Goal: Information Seeking & Learning: Learn about a topic

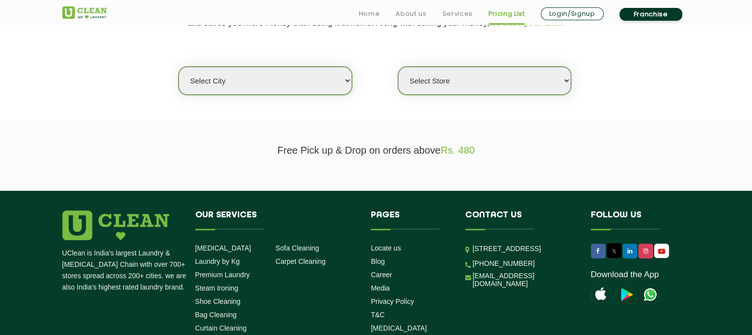
scroll to position [247, 0]
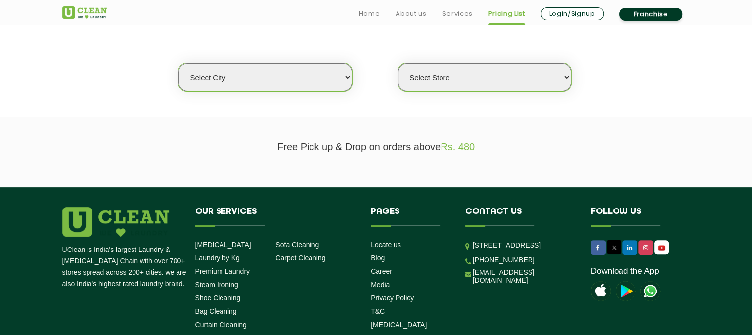
click at [294, 83] on select "Select city [GEOGRAPHIC_DATA] [GEOGRAPHIC_DATA] [GEOGRAPHIC_DATA] [GEOGRAPHIC_D…" at bounding box center [265, 77] width 173 height 28
select select "152"
click at [521, 68] on select "Select Store" at bounding box center [484, 77] width 173 height 28
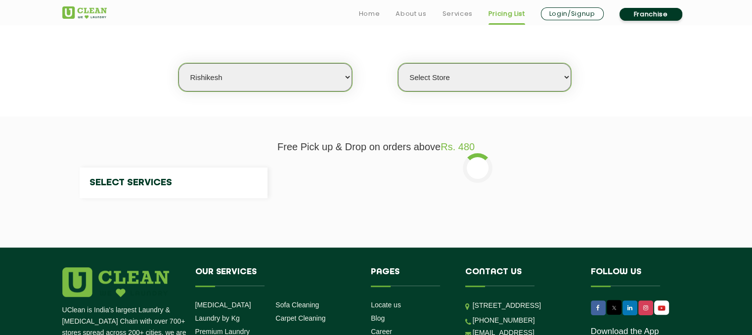
click at [477, 83] on select "Select Store" at bounding box center [484, 77] width 173 height 28
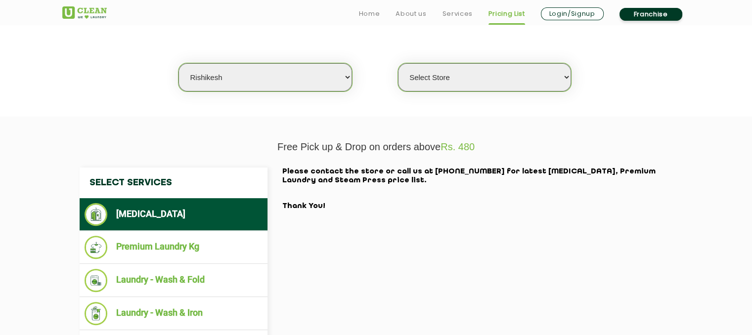
click at [478, 83] on select "Select Store UClean Anand Arcade Rishikesh" at bounding box center [484, 77] width 173 height 28
select select "458"
click at [398, 63] on select "Select Store UClean Anand Arcade Rishikesh" at bounding box center [484, 77] width 173 height 28
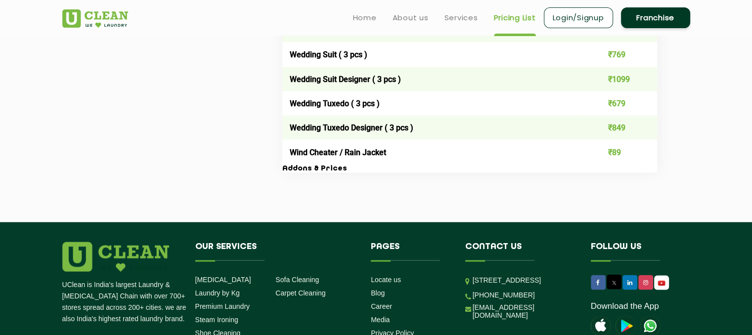
scroll to position [1979, 0]
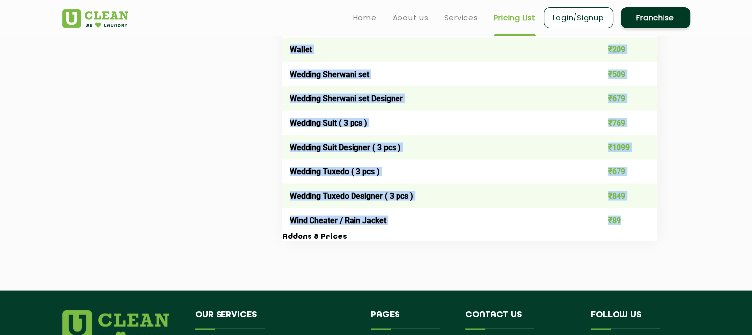
drag, startPoint x: 289, startPoint y: 96, endPoint x: 623, endPoint y: 228, distance: 359.4
copy tbody "Lore ₹23 Ipsumd / Sita - Cons ₹474 Adipis / Elit - Seddo ₹181 Eiusm tempori ₹64…"
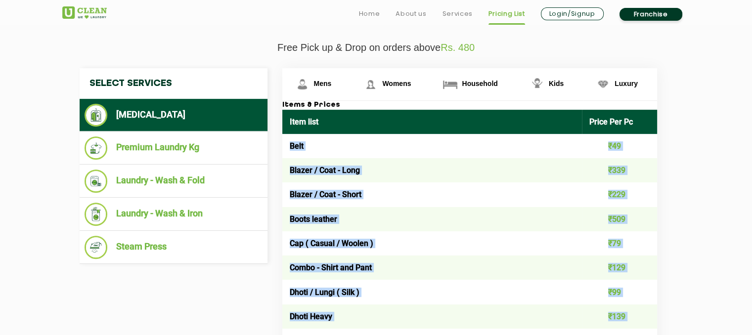
scroll to position [347, 0]
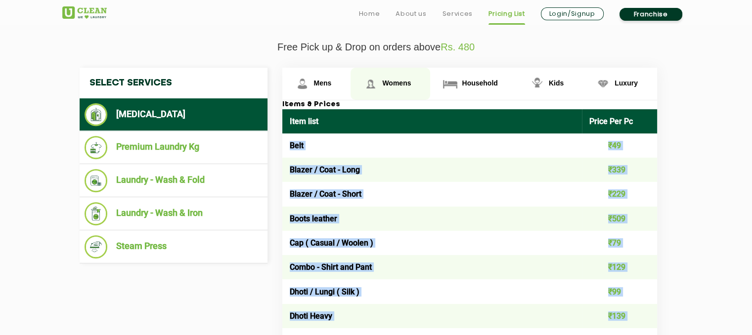
click at [395, 76] on link "Womens" at bounding box center [391, 84] width 80 height 32
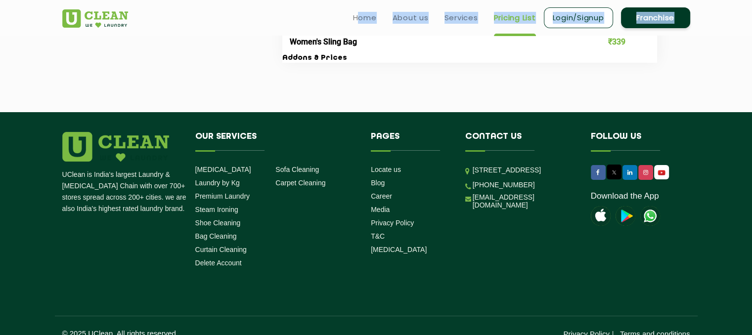
scroll to position [3665, 0]
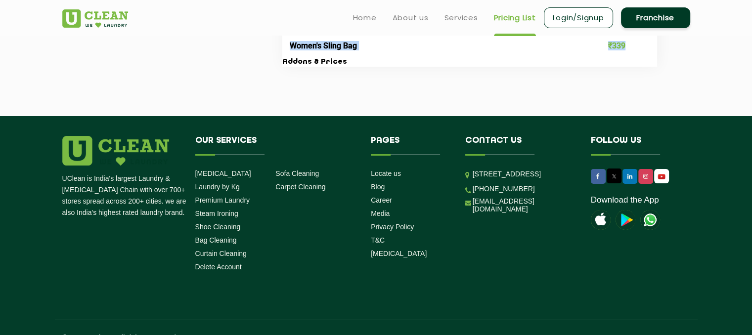
drag, startPoint x: 309, startPoint y: 143, endPoint x: 625, endPoint y: 65, distance: 325.6
copy tbody "Lore ₹35 Ipsumd ₹22 Sitame Consecte ₹651 Adipis Elits Doei ₹18 Tempor Incidi ₹4…"
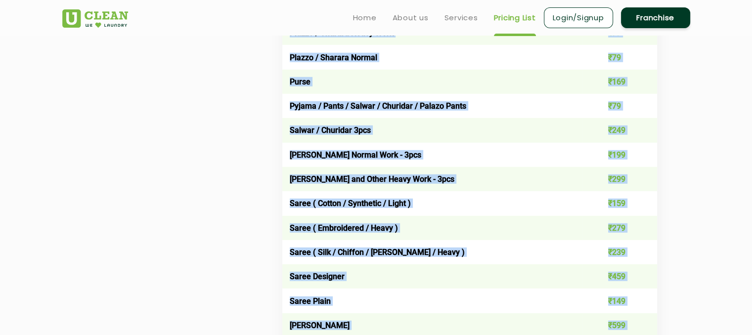
scroll to position [2677, 0]
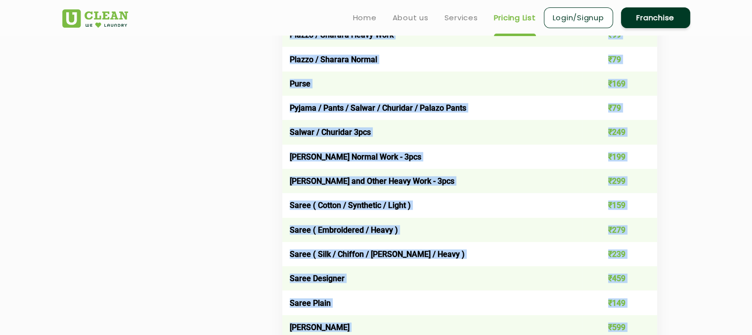
copy tbody "Lore ₹35 Ipsumd ₹22 Sitame Consecte ₹651 Adipis Elits Doei ₹18 Tempor Incidi ₹4…"
click at [467, 71] on td "Plazzo / Sharara Normal" at bounding box center [432, 59] width 300 height 24
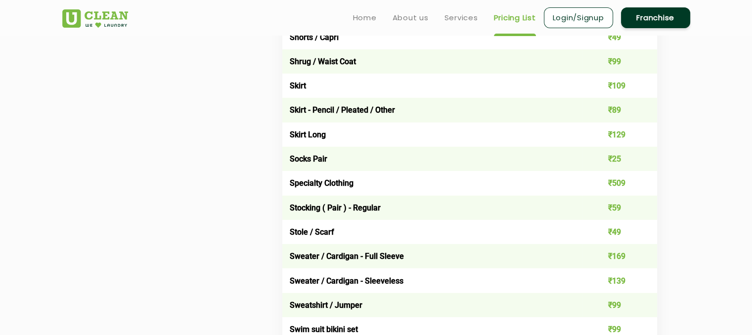
scroll to position [2924, 0]
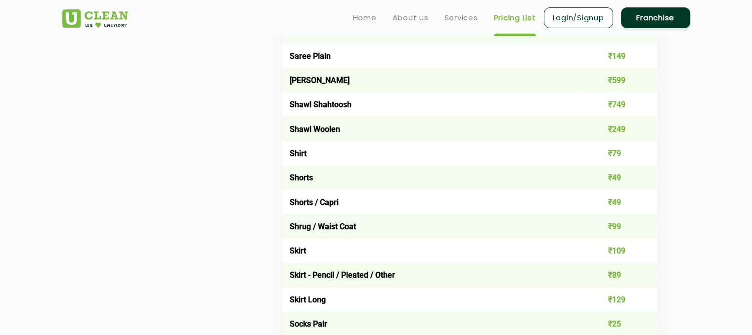
drag, startPoint x: 752, startPoint y: 258, endPoint x: 758, endPoint y: 244, distance: 15.1
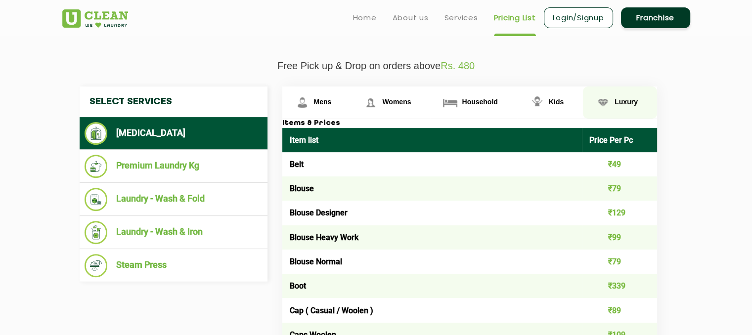
scroll to position [338, 0]
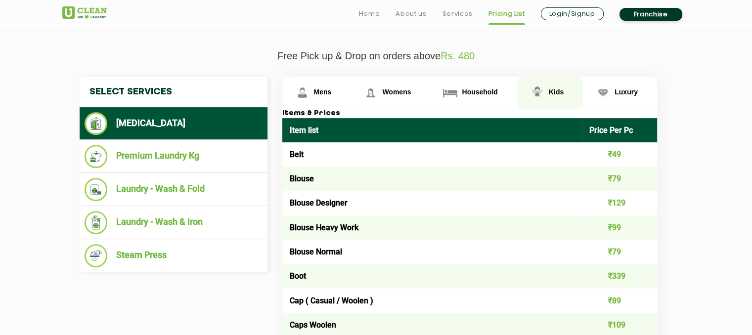
click at [557, 92] on span "Kids" at bounding box center [556, 92] width 15 height 8
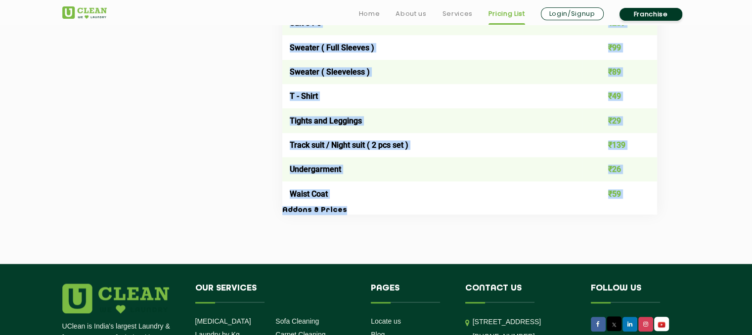
scroll to position [1014, 0]
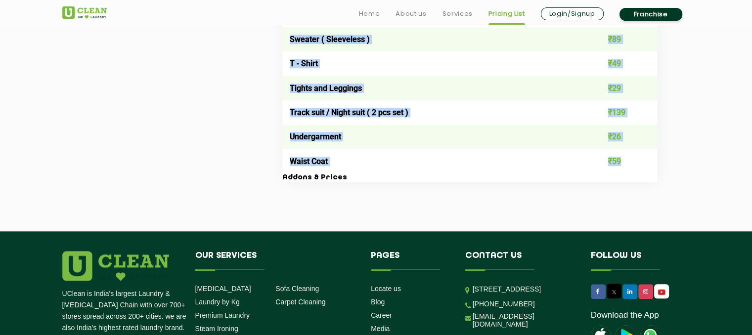
drag, startPoint x: 336, startPoint y: 161, endPoint x: 623, endPoint y: 163, distance: 286.8
copy tbody "Blouse ₹29 Blouse / Top ₹59 Choli + Lehenga + Dupatta ₹319 Coat ₹139 Combo - Sh…"
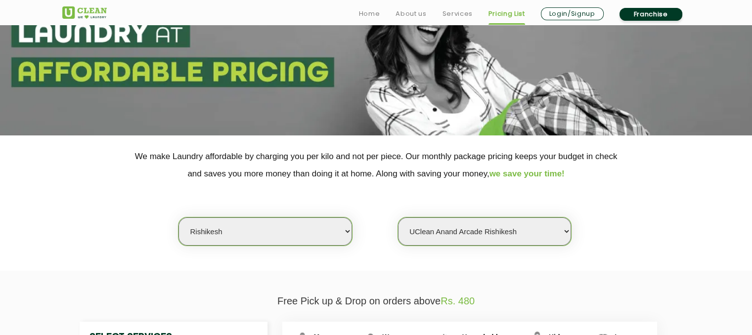
scroll to position [198, 0]
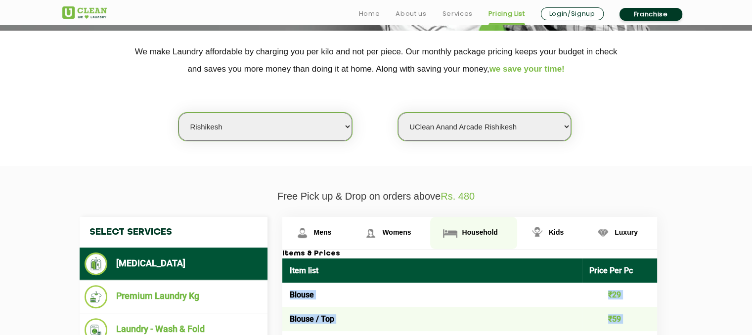
click at [469, 228] on span "Household" at bounding box center [480, 232] width 36 height 8
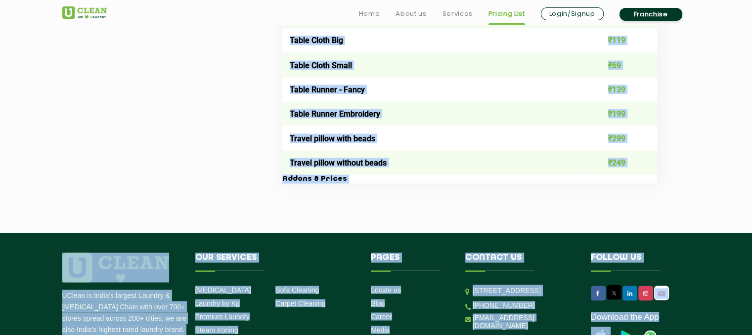
scroll to position [1841, 0]
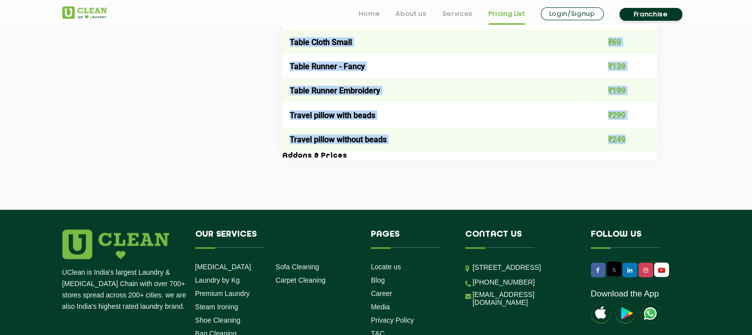
drag, startPoint x: 287, startPoint y: 192, endPoint x: 627, endPoint y: 144, distance: 343.6
copy tbody "Lor ₹754 Ipsumdo Sitam ₹828 Consect Adipis ₹363 Elitsed Doeiu ₹915 Temp Inc ( U…"
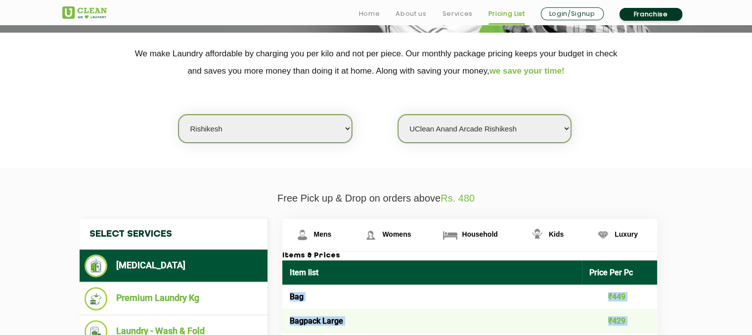
scroll to position [308, 0]
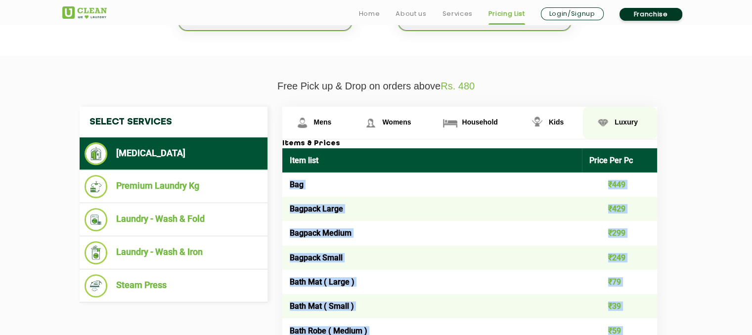
click at [631, 122] on span "Luxury" at bounding box center [626, 122] width 23 height 8
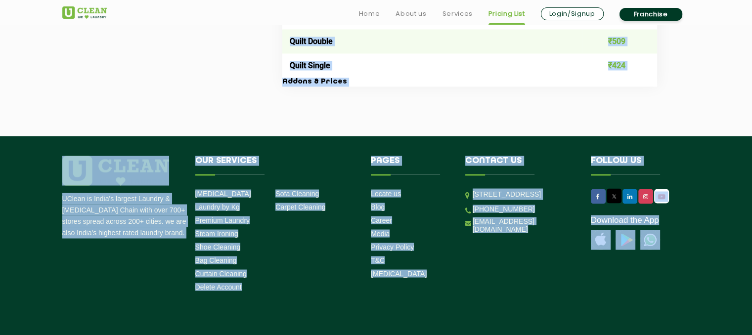
scroll to position [1817, 0]
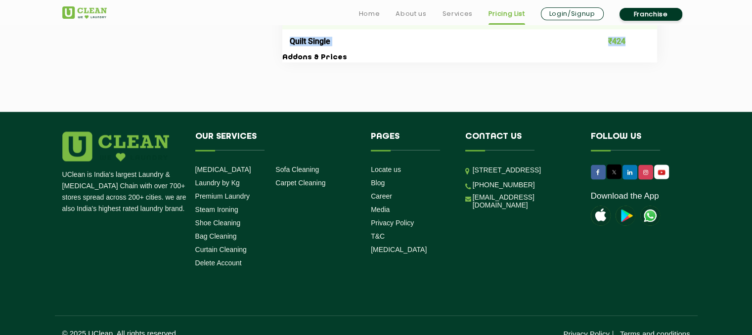
drag, startPoint x: 292, startPoint y: 185, endPoint x: 629, endPoint y: 47, distance: 365.0
copy tbody "Loremi ₹354 Dolors / Ame ₹579 Conse + Adipisc ₹695 Elits + Doeiusm + Tempori ₹2…"
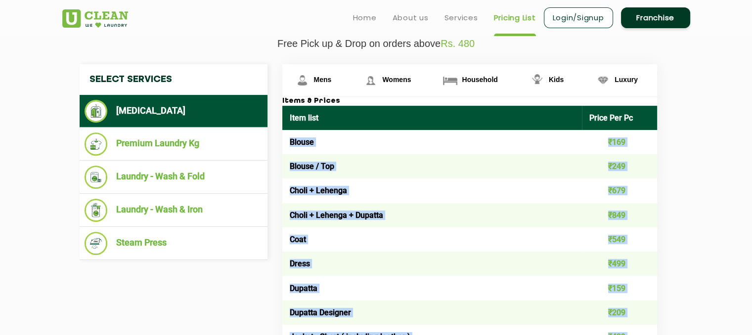
scroll to position [333, 0]
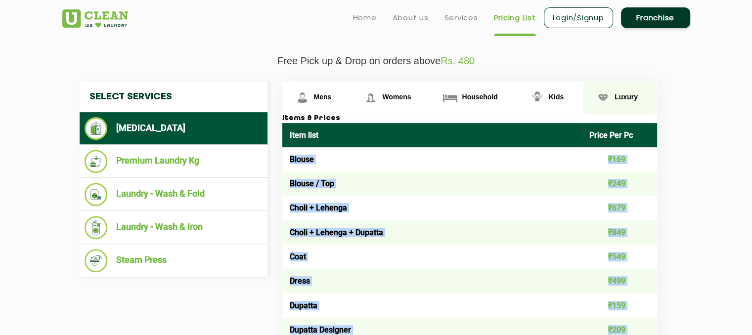
click at [626, 94] on span "Luxury" at bounding box center [626, 97] width 23 height 8
click at [618, 95] on span "Luxury" at bounding box center [626, 97] width 23 height 8
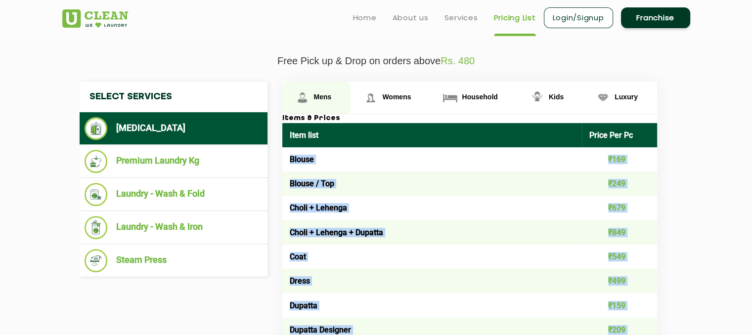
click at [315, 93] on span "Mens" at bounding box center [323, 97] width 18 height 8
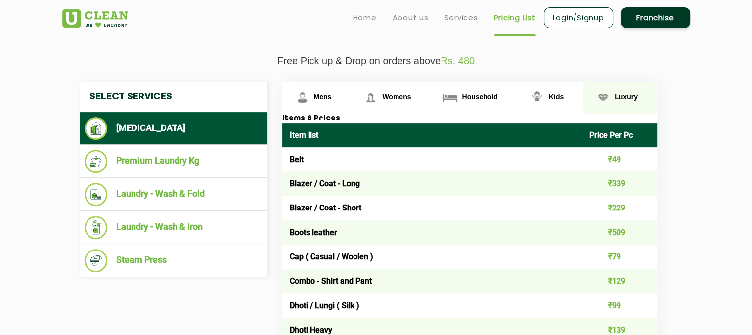
click at [619, 97] on span "Luxury" at bounding box center [626, 97] width 23 height 8
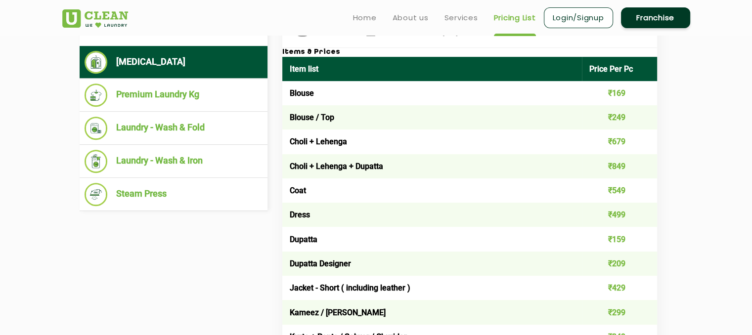
scroll to position [383, 0]
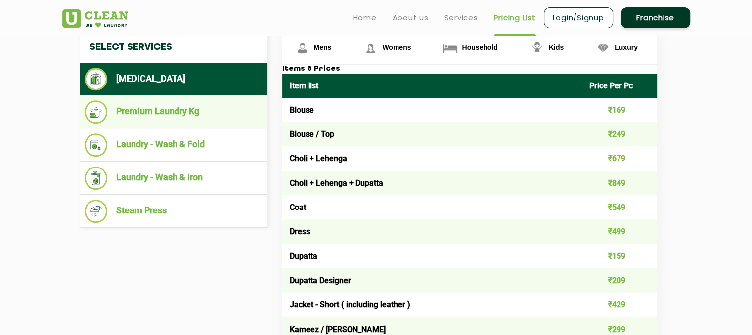
click at [163, 112] on li "Premium Laundry Kg" at bounding box center [174, 111] width 178 height 23
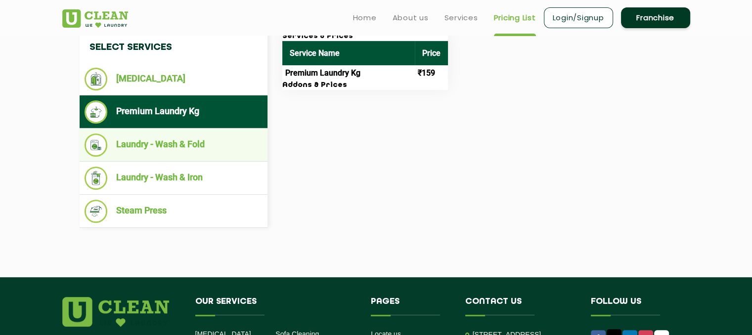
click at [184, 137] on li "Laundry - Wash & Fold" at bounding box center [174, 145] width 178 height 23
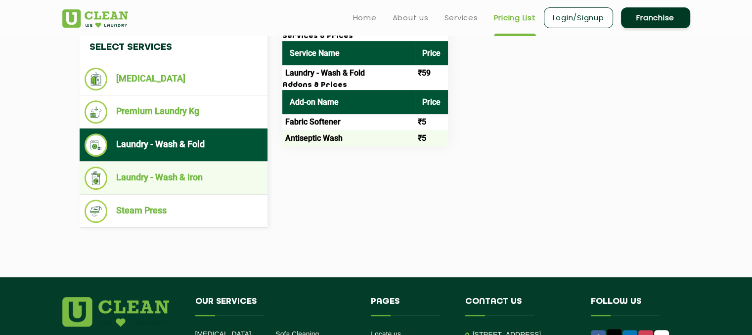
click at [158, 179] on li "Laundry - Wash & Iron" at bounding box center [174, 178] width 178 height 23
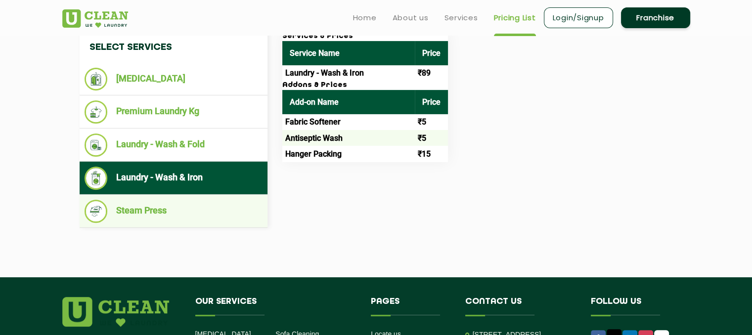
click at [148, 209] on li "Steam Press" at bounding box center [174, 211] width 178 height 23
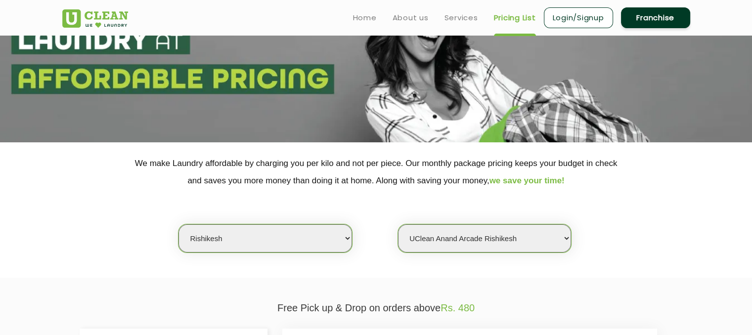
scroll to position [0, 0]
